Goal: Find contact information: Find contact information

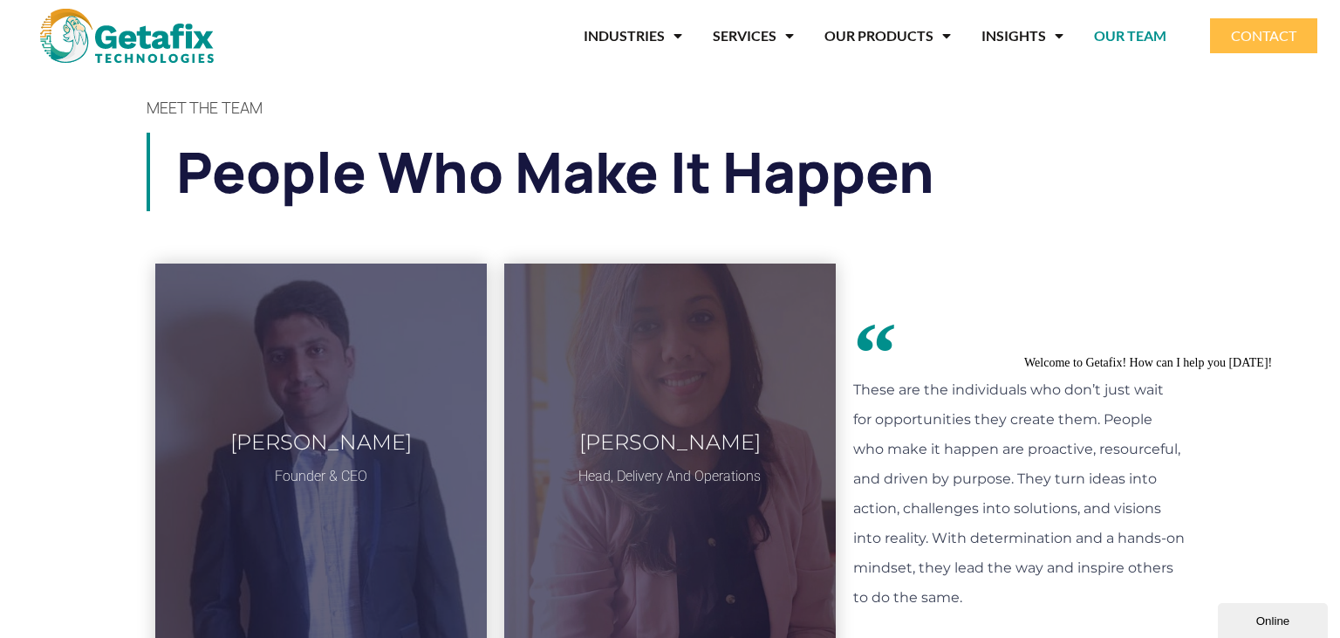
click at [169, 37] on img at bounding box center [127, 36] width 174 height 54
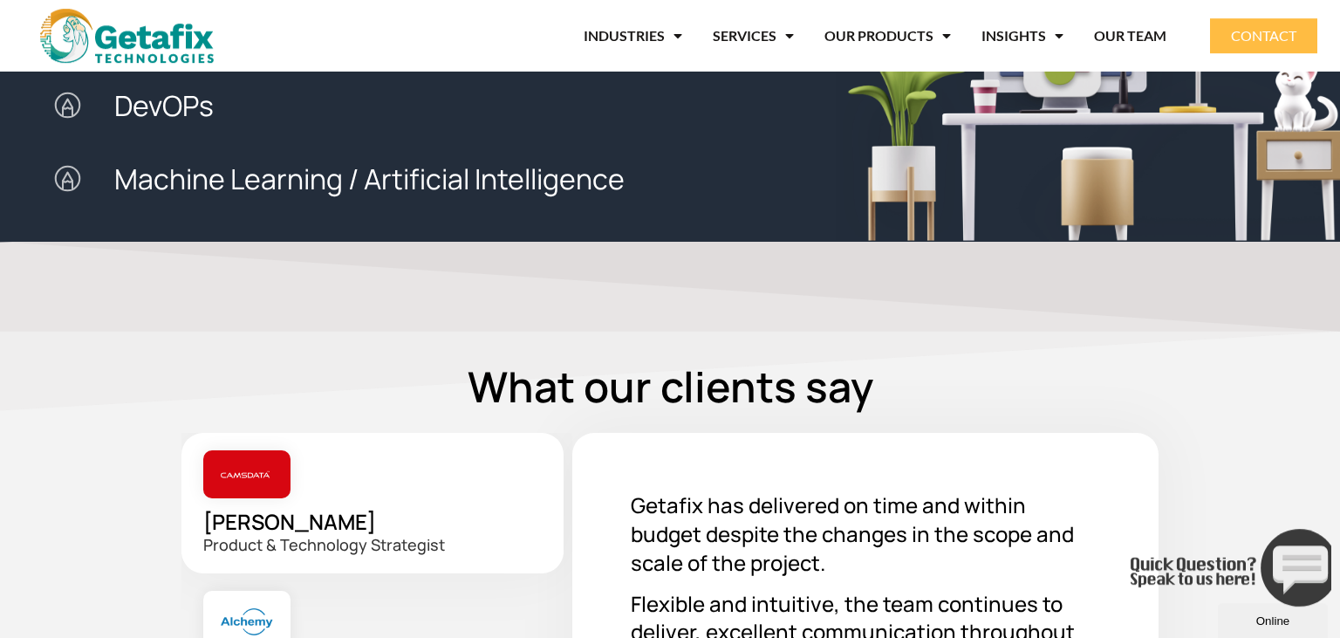
scroll to position [1934, 0]
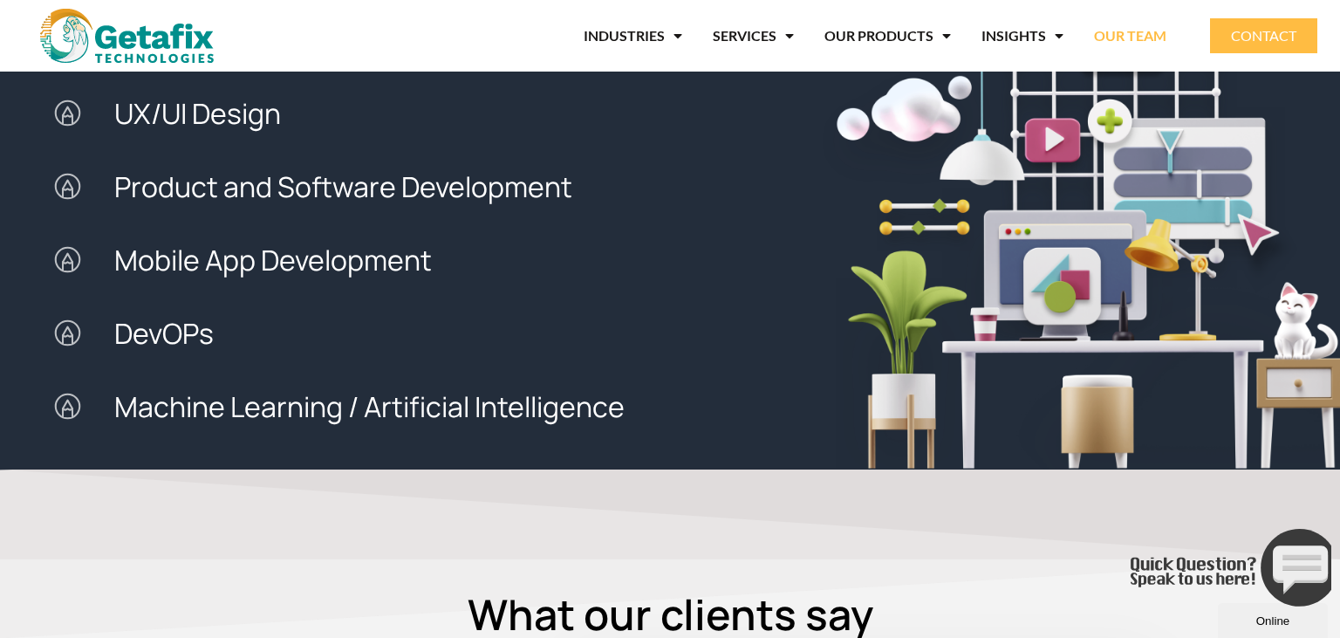
click at [1134, 40] on link "OUR TEAM" at bounding box center [1130, 36] width 72 height 40
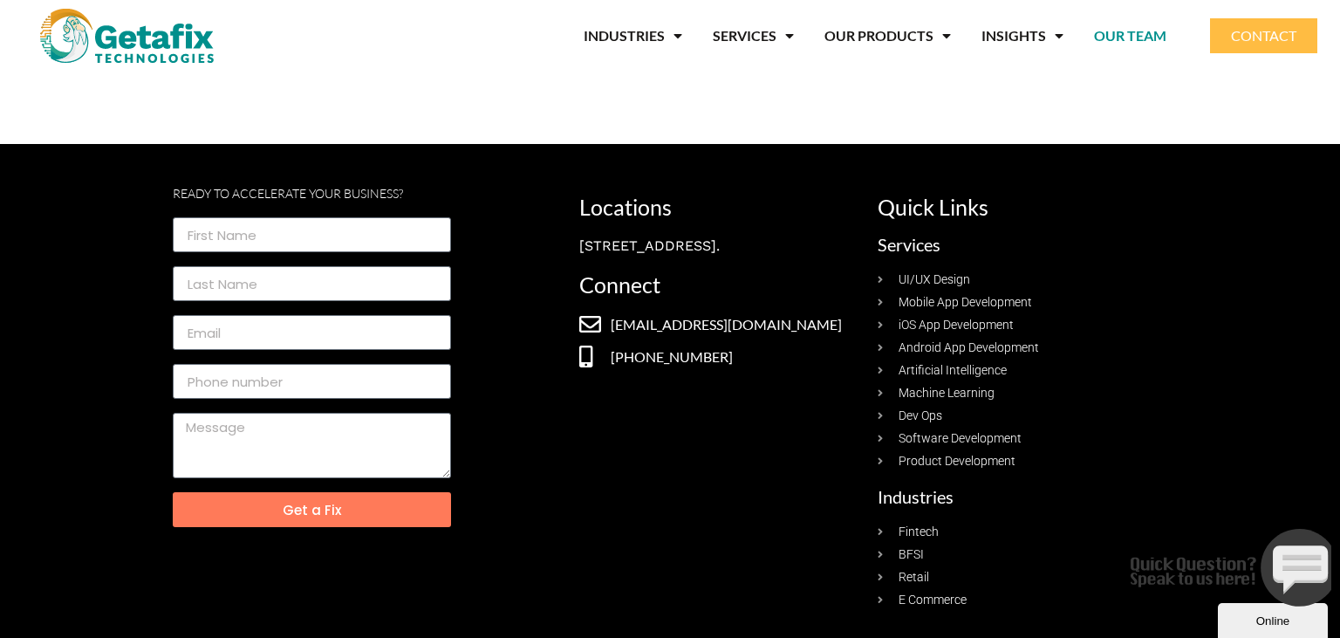
scroll to position [2274, 0]
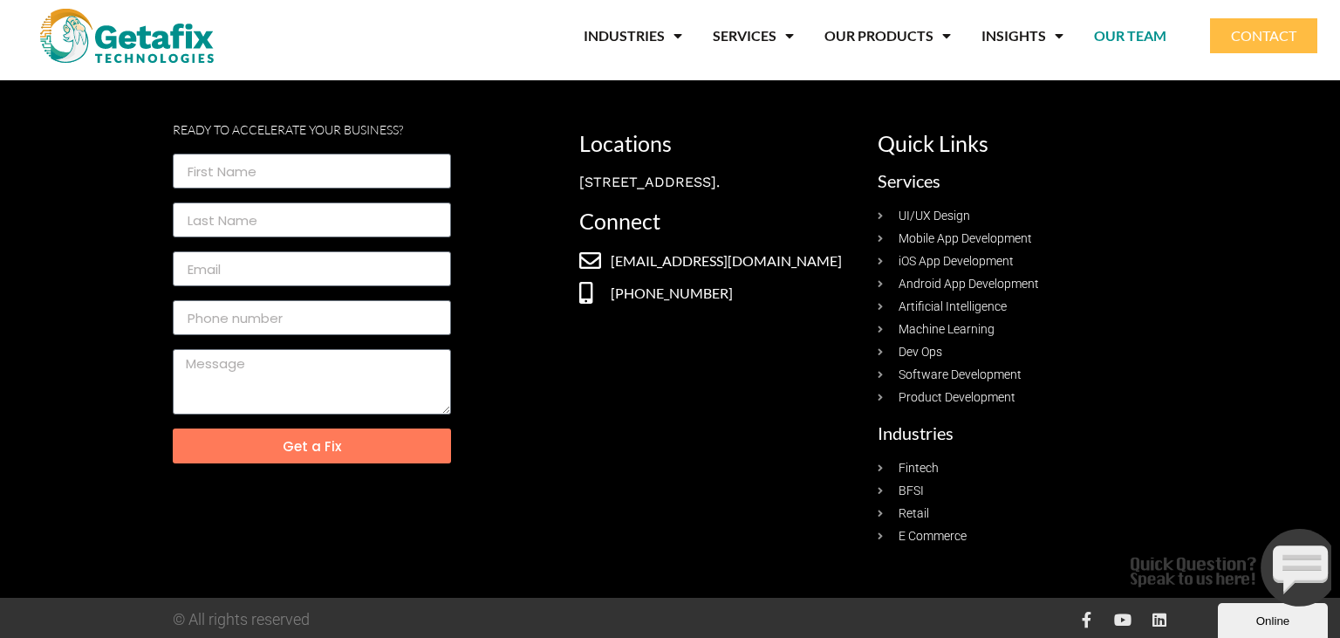
drag, startPoint x: 581, startPoint y: 176, endPoint x: 691, endPoint y: 221, distance: 118.6
click at [691, 193] on div "[STREET_ADDRESS]." at bounding box center [719, 182] width 281 height 21
copy div "[STREET_ADDRESS]."
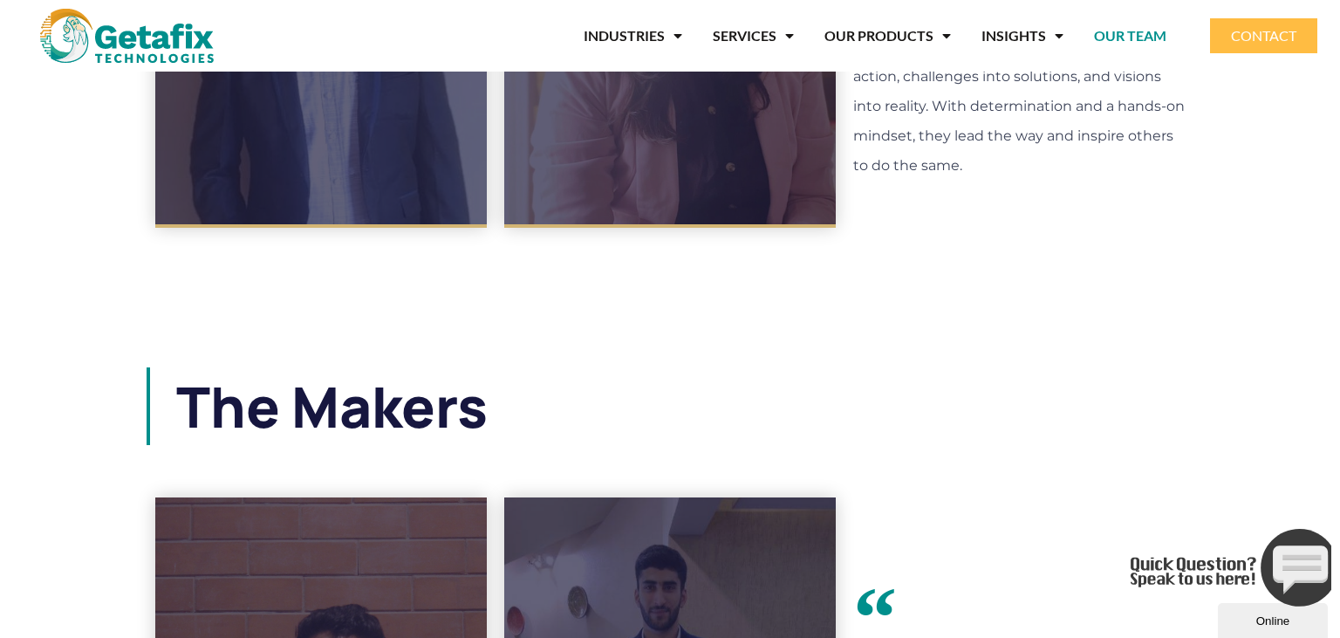
scroll to position [0, 0]
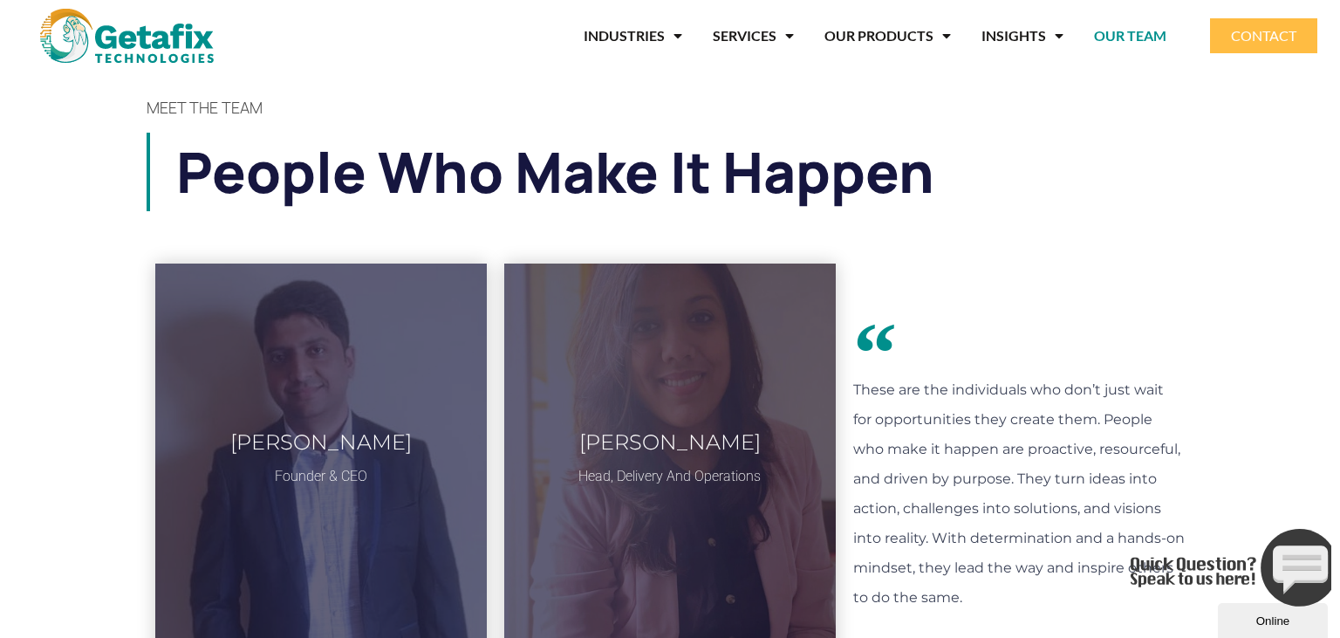
click at [1130, 594] on icon "Close" at bounding box center [1130, 601] width 0 height 15
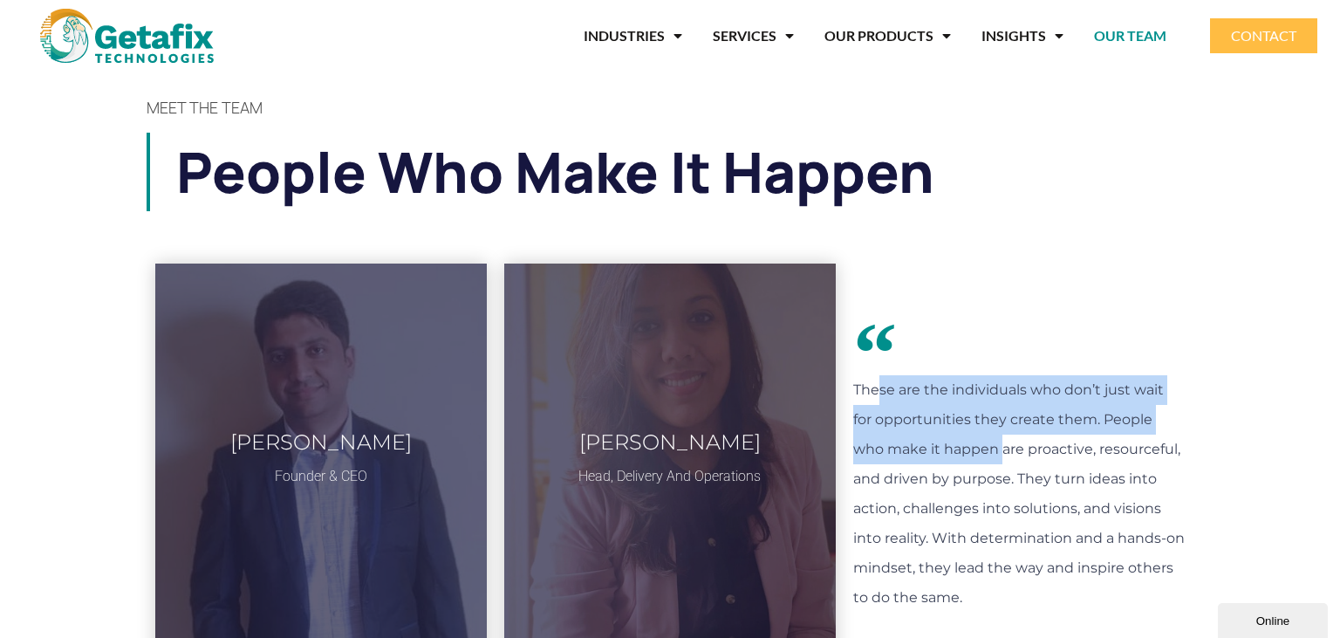
drag, startPoint x: 873, startPoint y: 394, endPoint x: 961, endPoint y: 452, distance: 105.2
click at [961, 452] on p "These are the individuals who don’t just wait for opportunities they create the…" at bounding box center [1018, 493] width 331 height 237
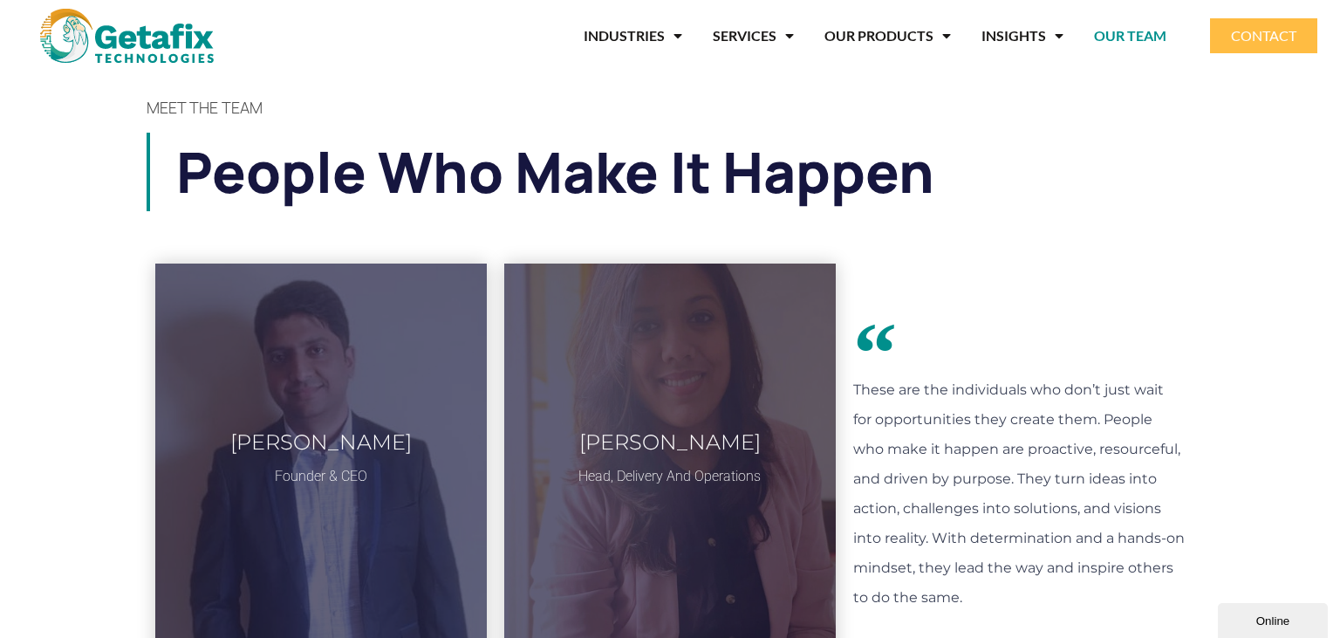
click at [959, 484] on p "These are the individuals who don’t just wait for opportunities they create the…" at bounding box center [1018, 493] width 331 height 237
